Goal: Task Accomplishment & Management: Complete application form

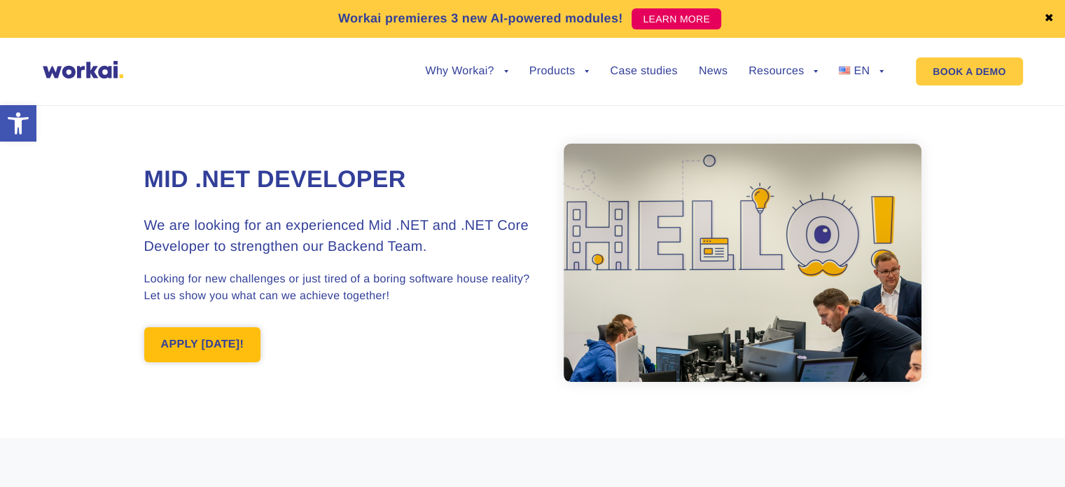
drag, startPoint x: 0, startPoint y: 0, endPoint x: 202, endPoint y: 336, distance: 392.2
click at [202, 336] on link "APPLY [DATE]!" at bounding box center [202, 344] width 117 height 35
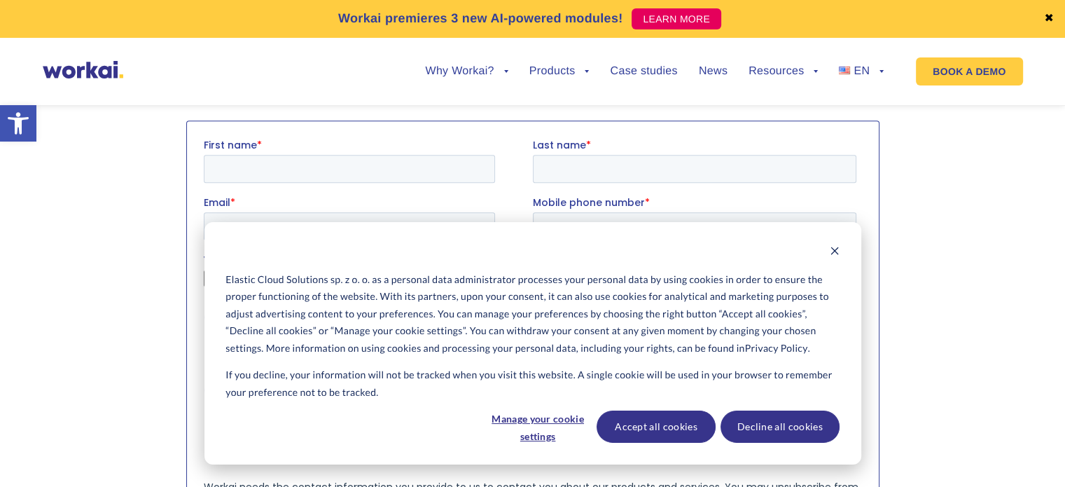
scroll to position [1442, 0]
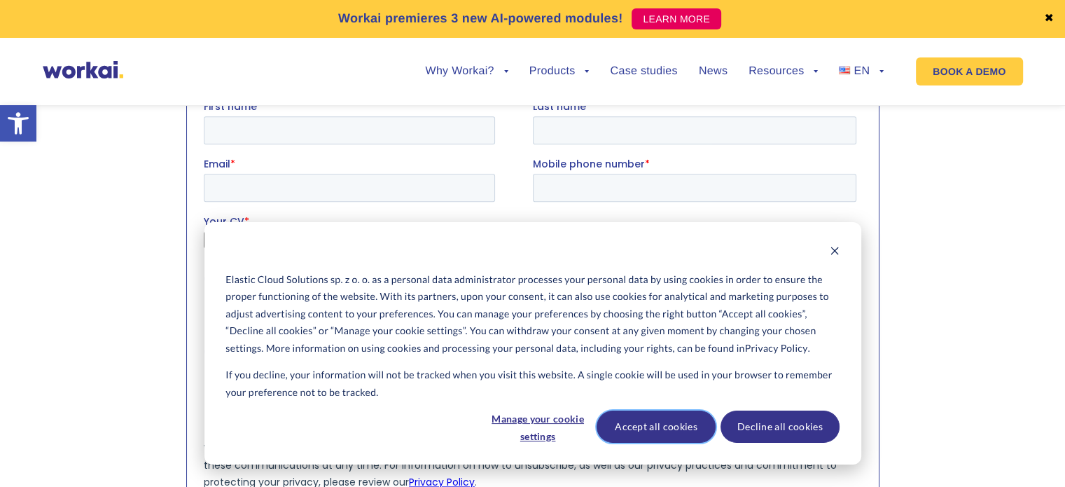
click at [677, 428] on button "Accept all cookies" at bounding box center [655, 426] width 119 height 32
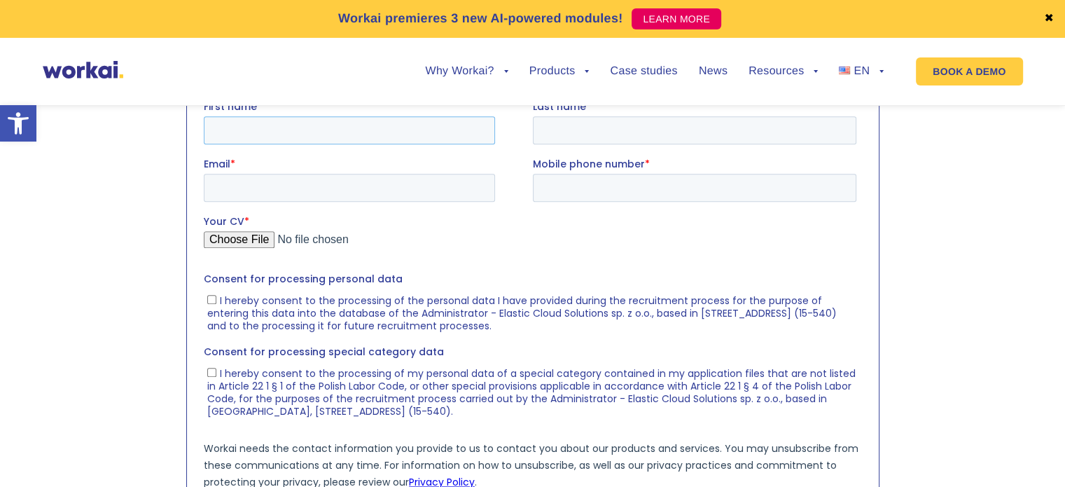
click at [377, 129] on input "First name *" at bounding box center [348, 130] width 291 height 28
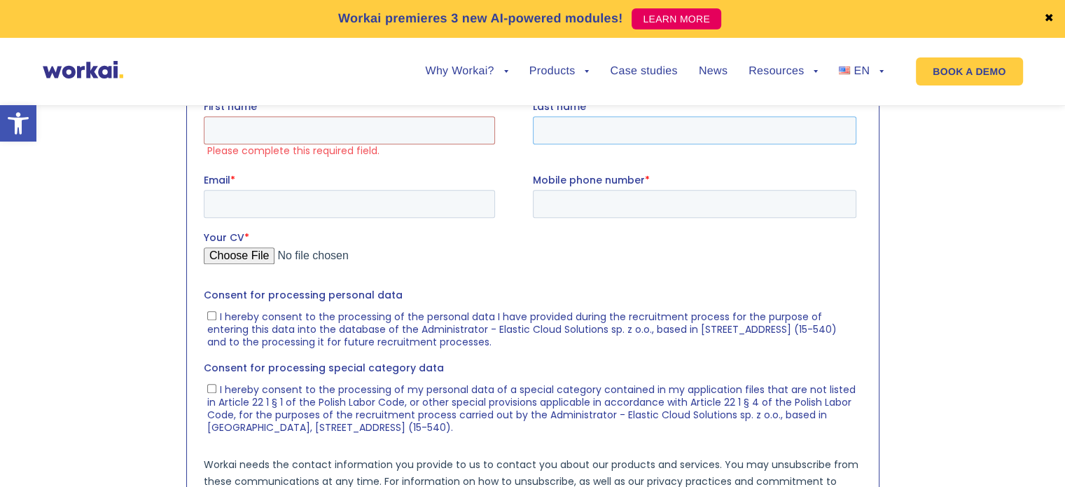
drag, startPoint x: 592, startPoint y: 127, endPoint x: 510, endPoint y: 132, distance: 81.4
click at [592, 127] on input "Last name *" at bounding box center [693, 130] width 323 height 28
click at [392, 130] on input "First name *" at bounding box center [348, 130] width 291 height 28
type input "DIEGO"
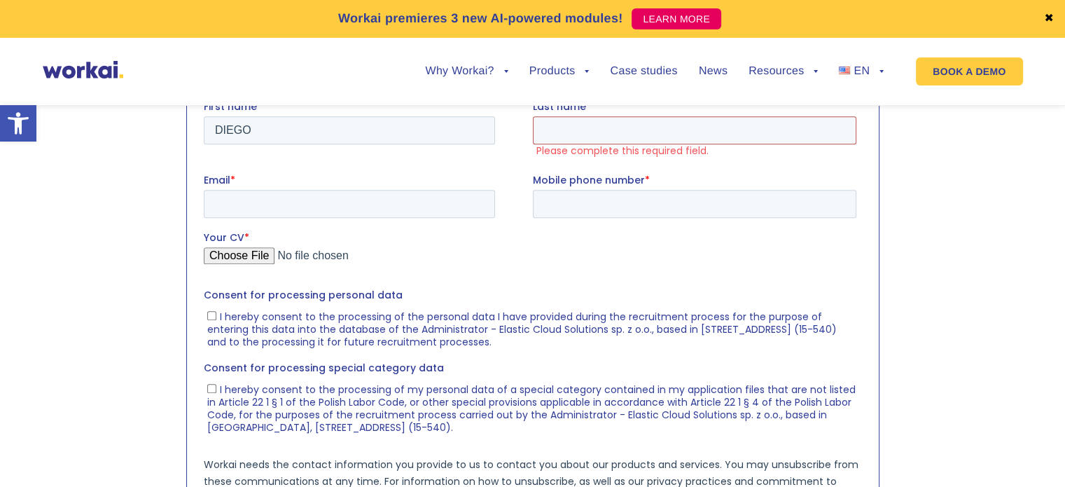
type input "[PERSON_NAME]"
type input "[PHONE_NUMBER]"
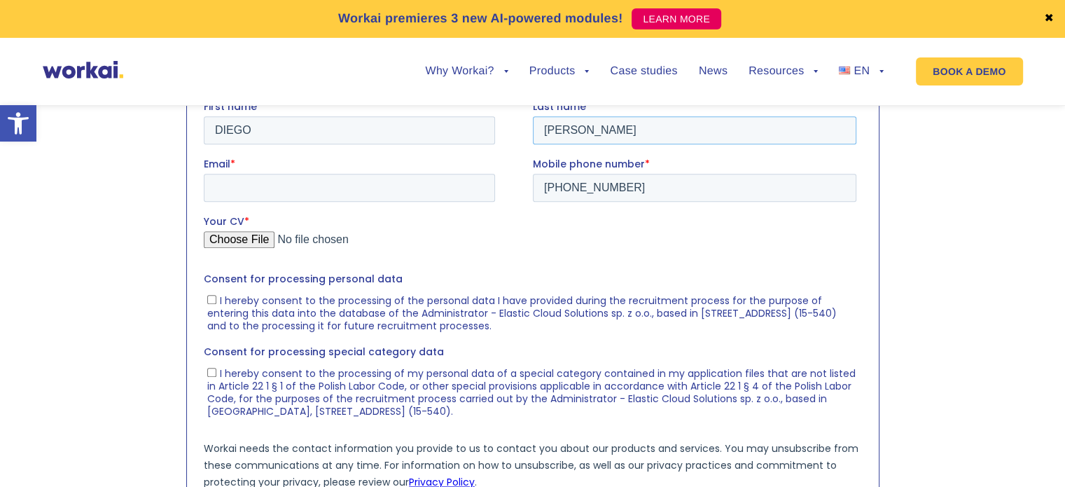
click at [540, 132] on input "[PERSON_NAME]" at bounding box center [693, 130] width 323 height 28
type input "[PERSON_NAME] DO [PERSON_NAME] [PERSON_NAME]"
click at [333, 187] on input "Email *" at bounding box center [348, 187] width 291 height 28
type input "[EMAIL_ADDRESS][DOMAIN_NAME]"
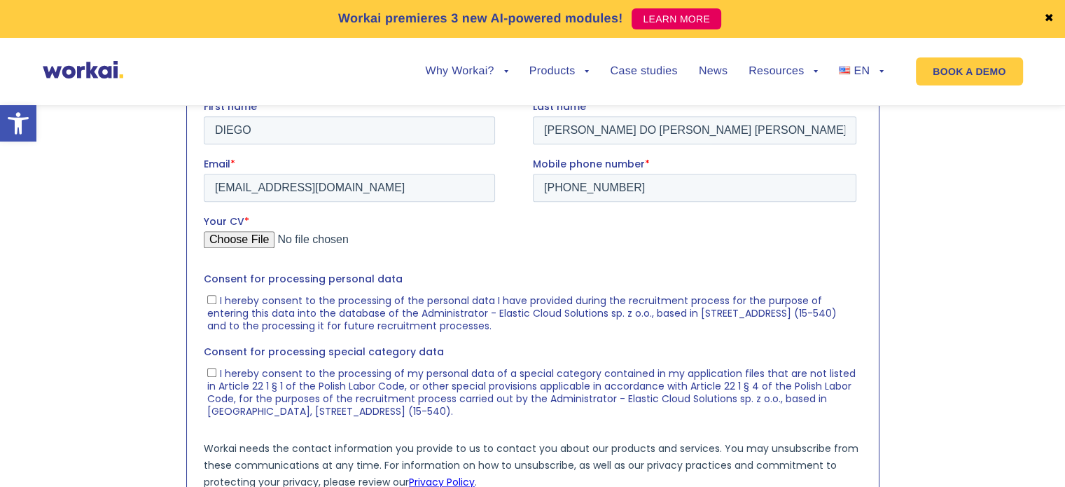
click at [239, 230] on input "Your CV *" at bounding box center [529, 244] width 652 height 28
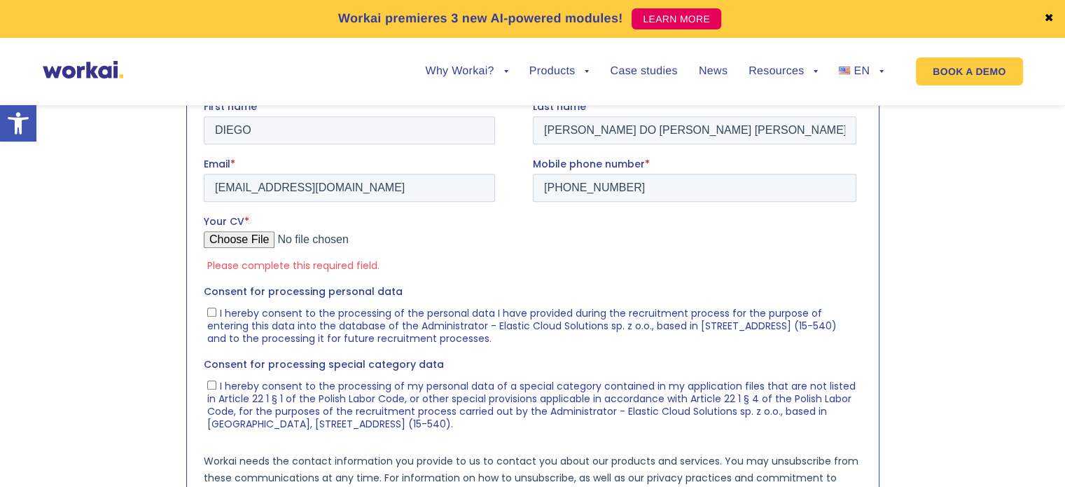
type input "C:\fakepath\Diego_Nascimento_EN.pdf"
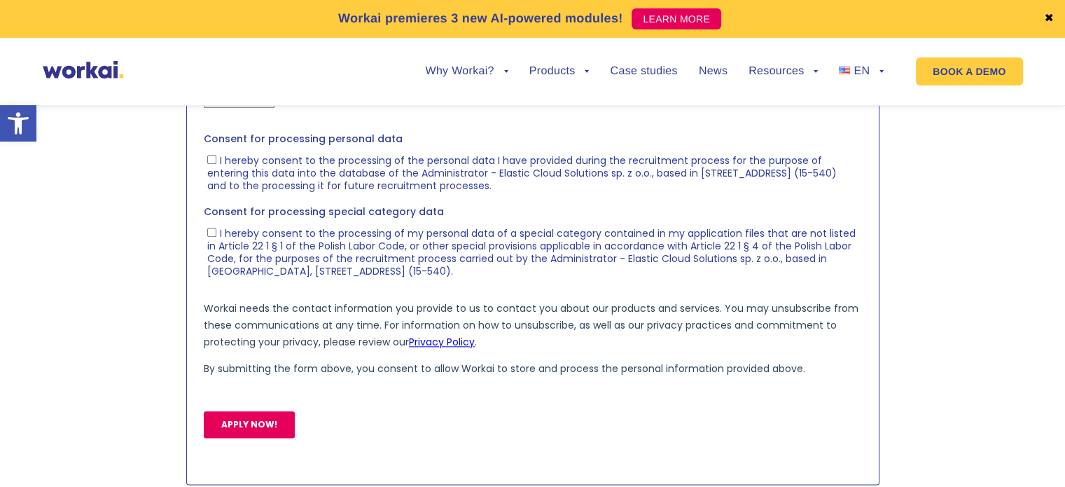
scroll to position [1582, 0]
click at [207, 162] on input "I hereby consent to the processing of the personal data I have provided during …" at bounding box center [211, 159] width 9 height 9
checkbox input "true"
click at [212, 232] on input "I hereby consent to the processing of my personal data of a special category co…" at bounding box center [211, 232] width 9 height 9
checkbox input "true"
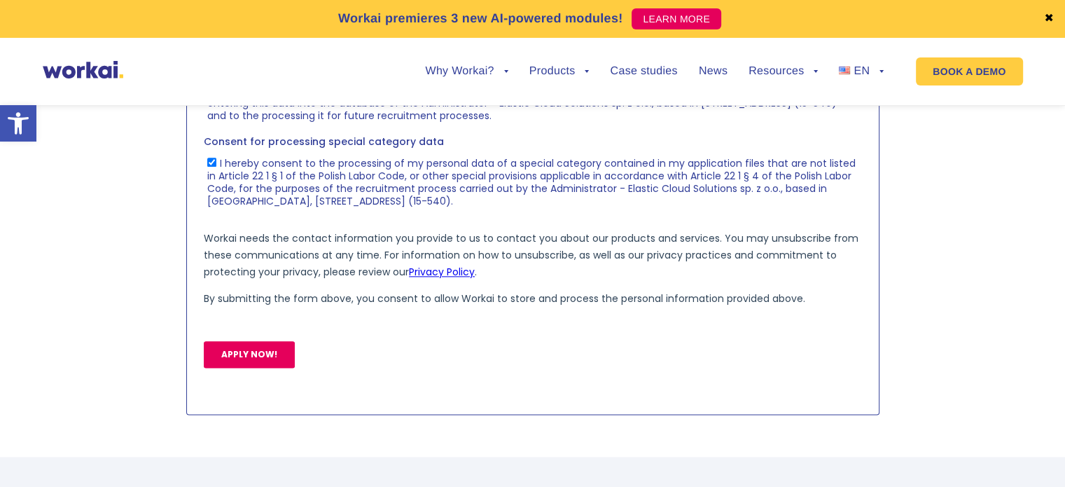
scroll to position [1652, 0]
click at [246, 358] on input "APPLY NOW!" at bounding box center [248, 354] width 91 height 27
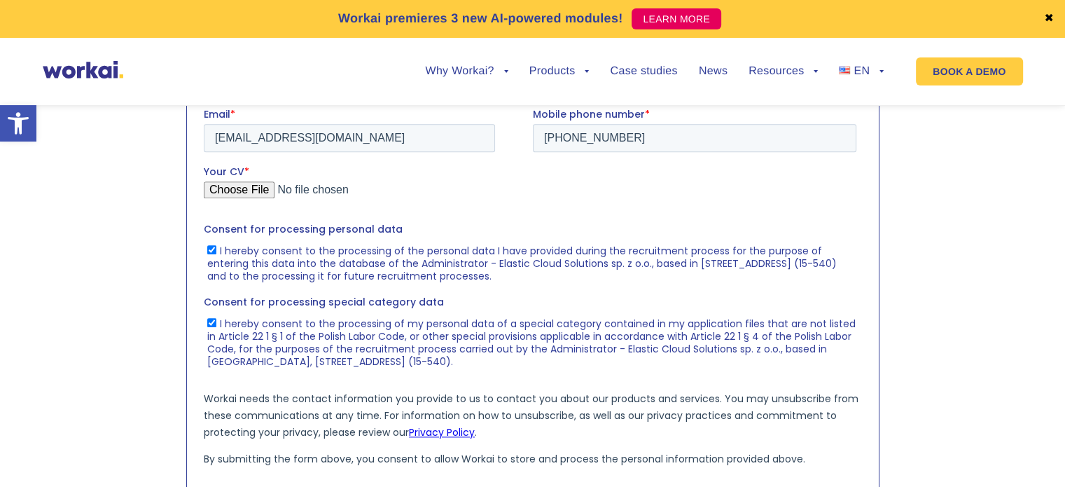
scroll to position [1302, 0]
